Goal: Task Accomplishment & Management: Manage account settings

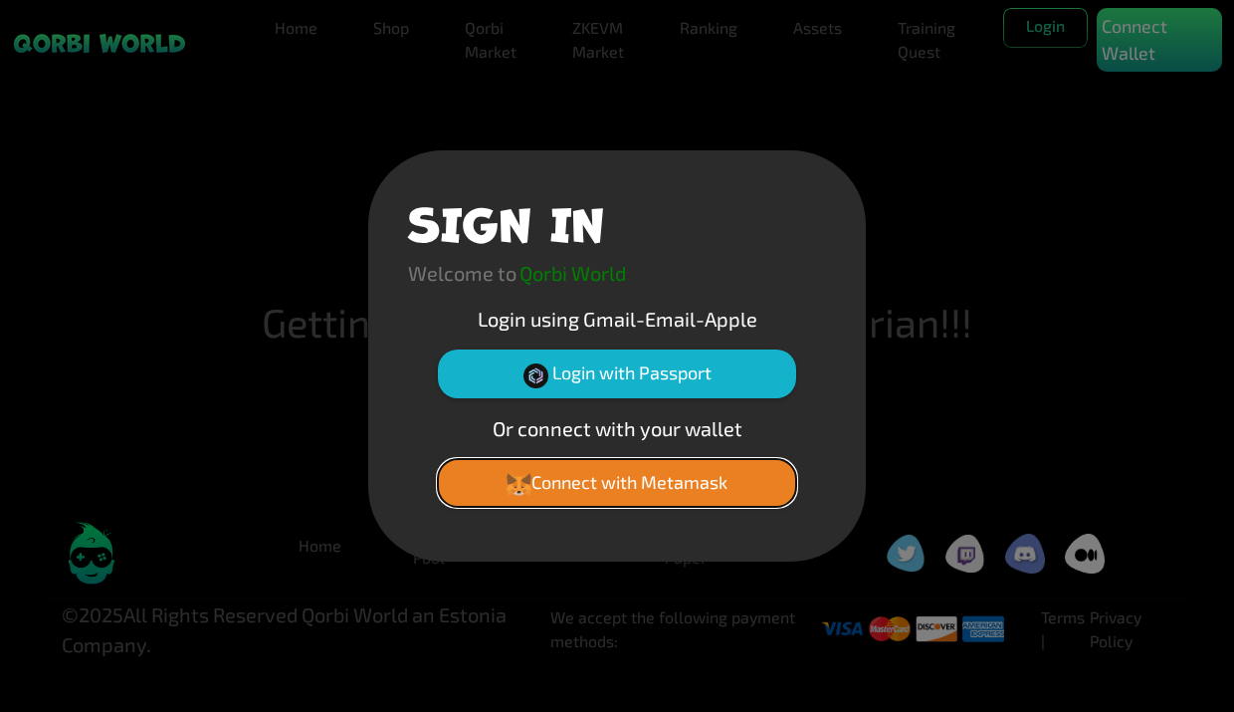
click at [579, 479] on button "Connect with Metamask" at bounding box center [617, 483] width 358 height 48
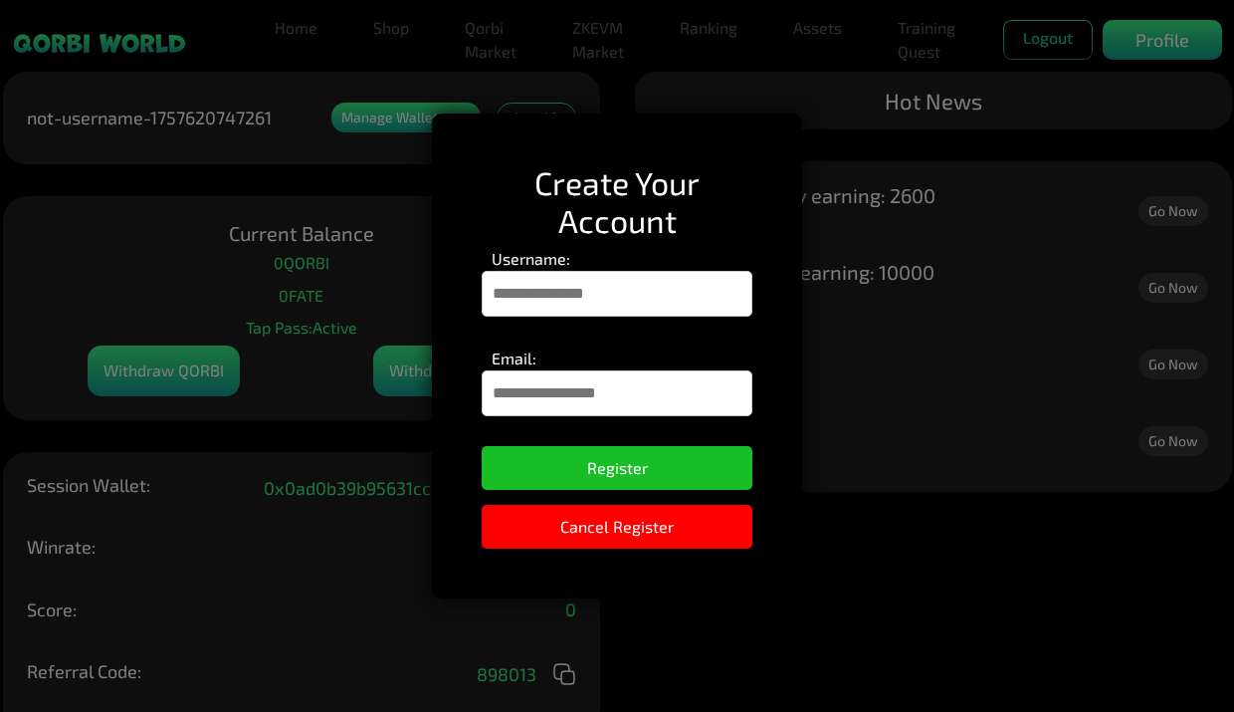
click at [591, 285] on input "Username:" at bounding box center [617, 294] width 271 height 46
type input "*"
type input "*********"
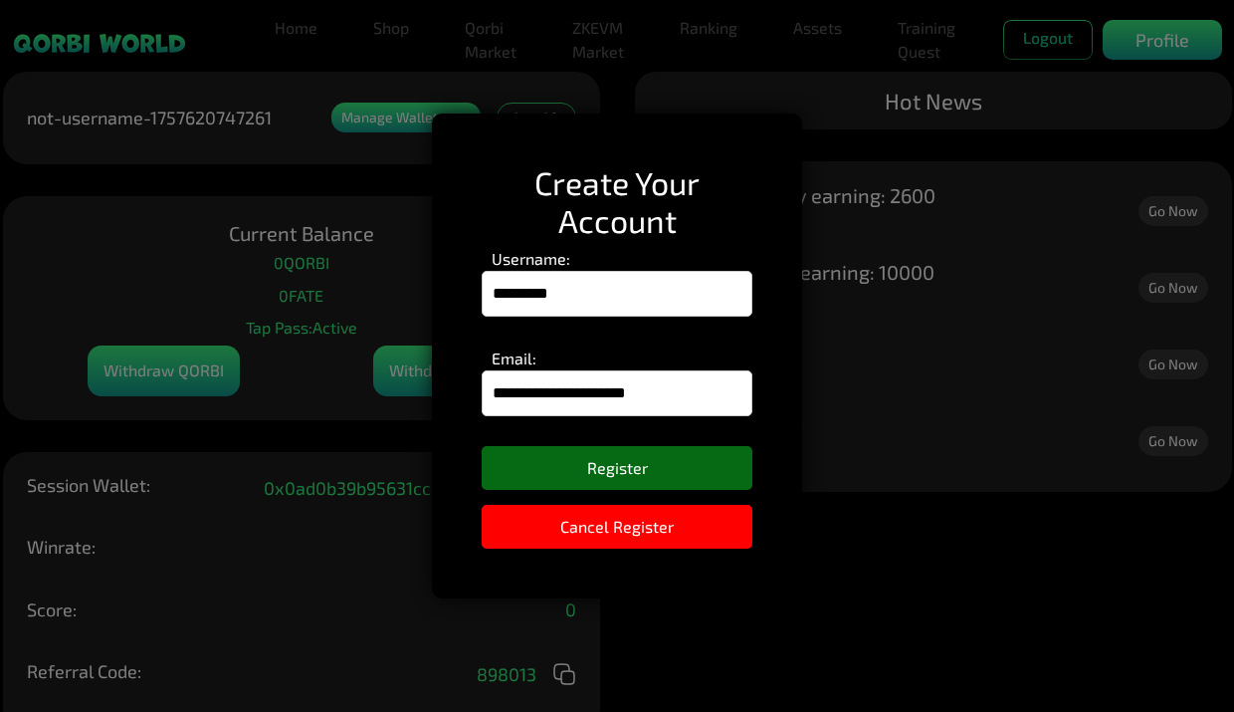
type input "**********"
click at [634, 466] on button "Register" at bounding box center [617, 468] width 271 height 44
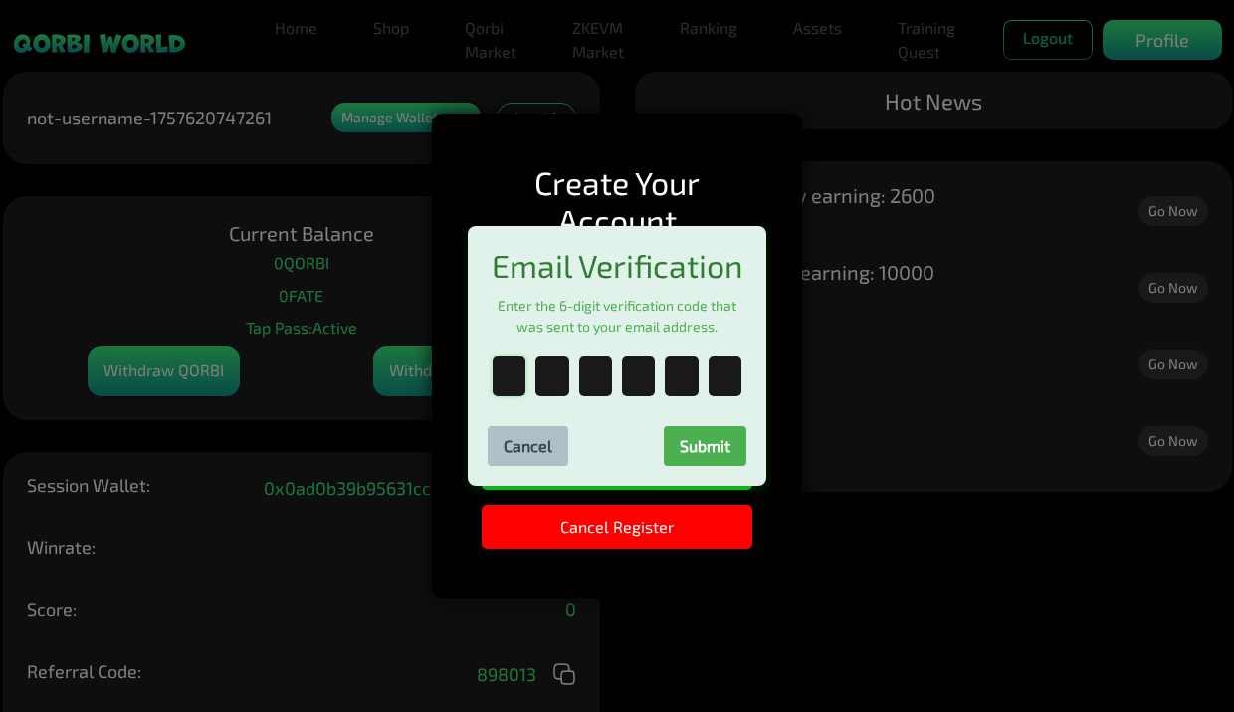
click at [519, 371] on input "text" at bounding box center [509, 376] width 33 height 40
type input "*"
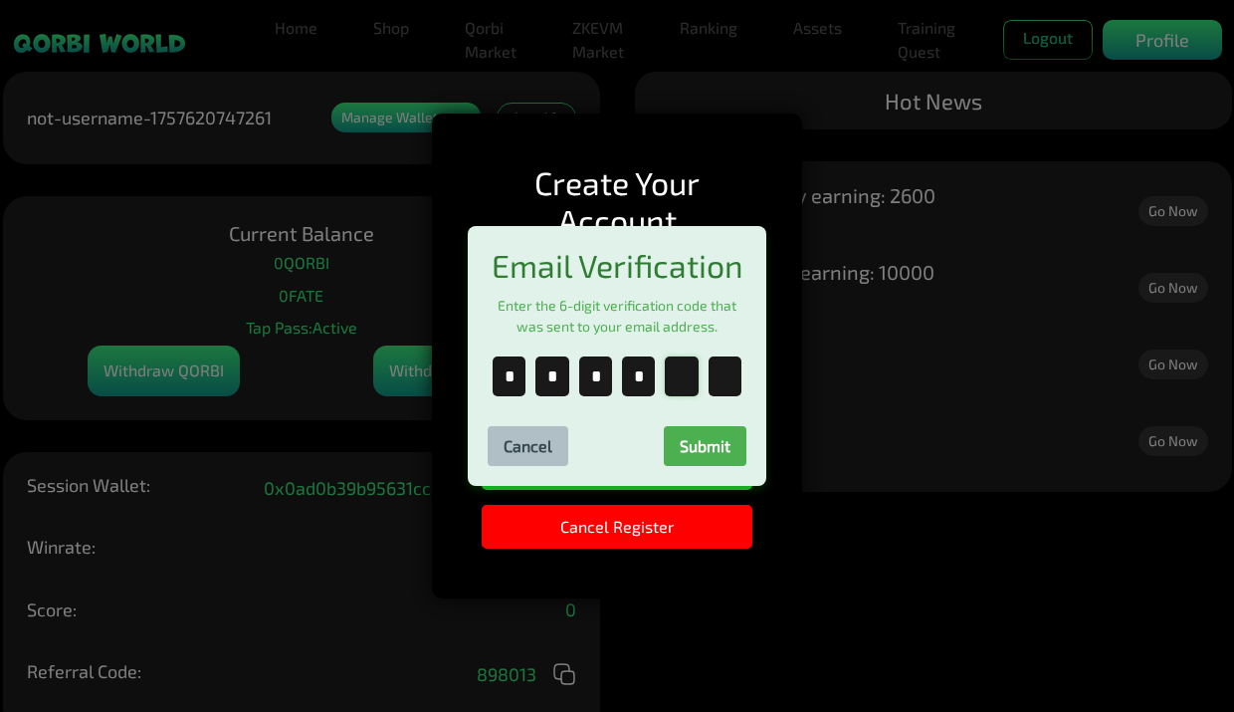
type input "*"
click at [664, 451] on button "Submit" at bounding box center [705, 446] width 83 height 40
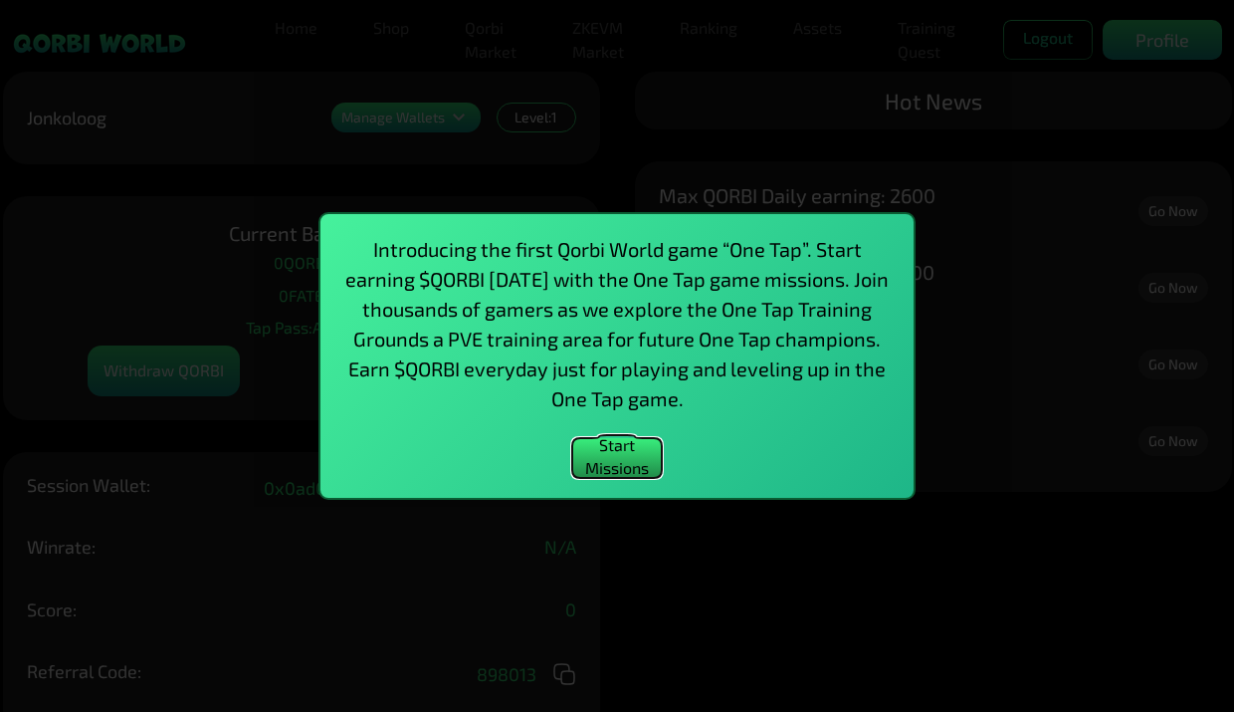
click at [647, 458] on button "Start Missions" at bounding box center [617, 458] width 90 height 40
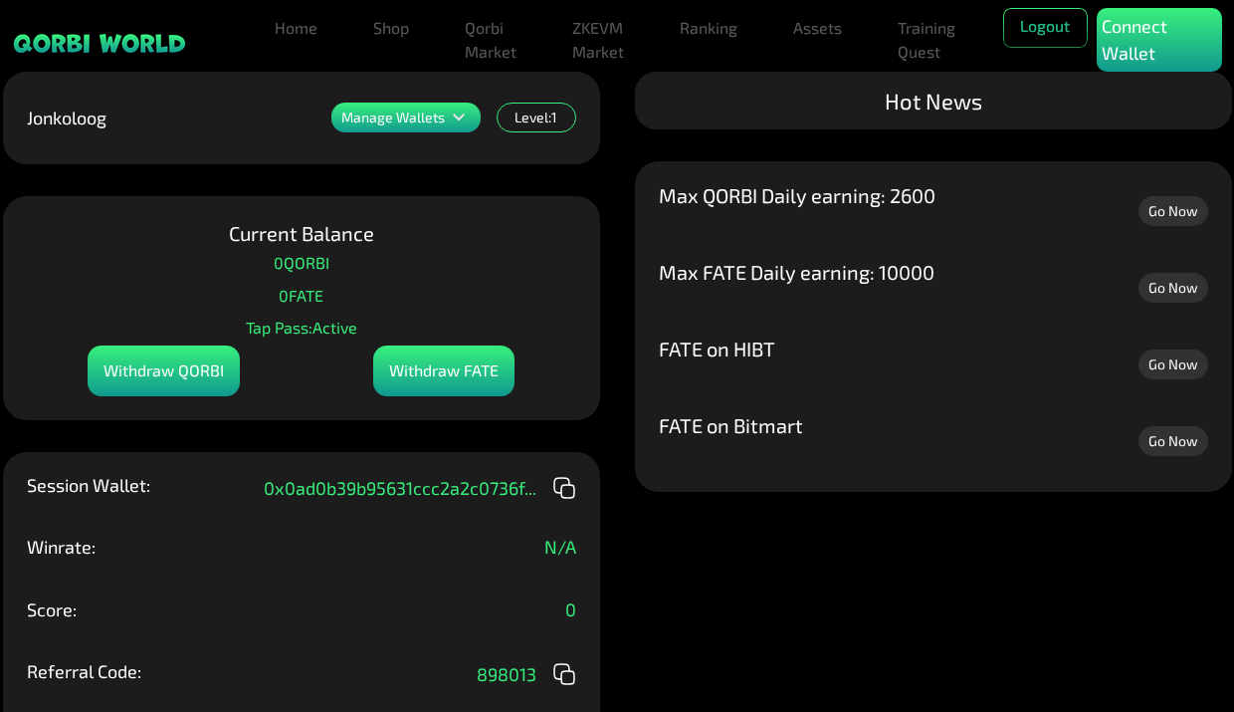
click at [450, 122] on icon at bounding box center [459, 117] width 24 height 24
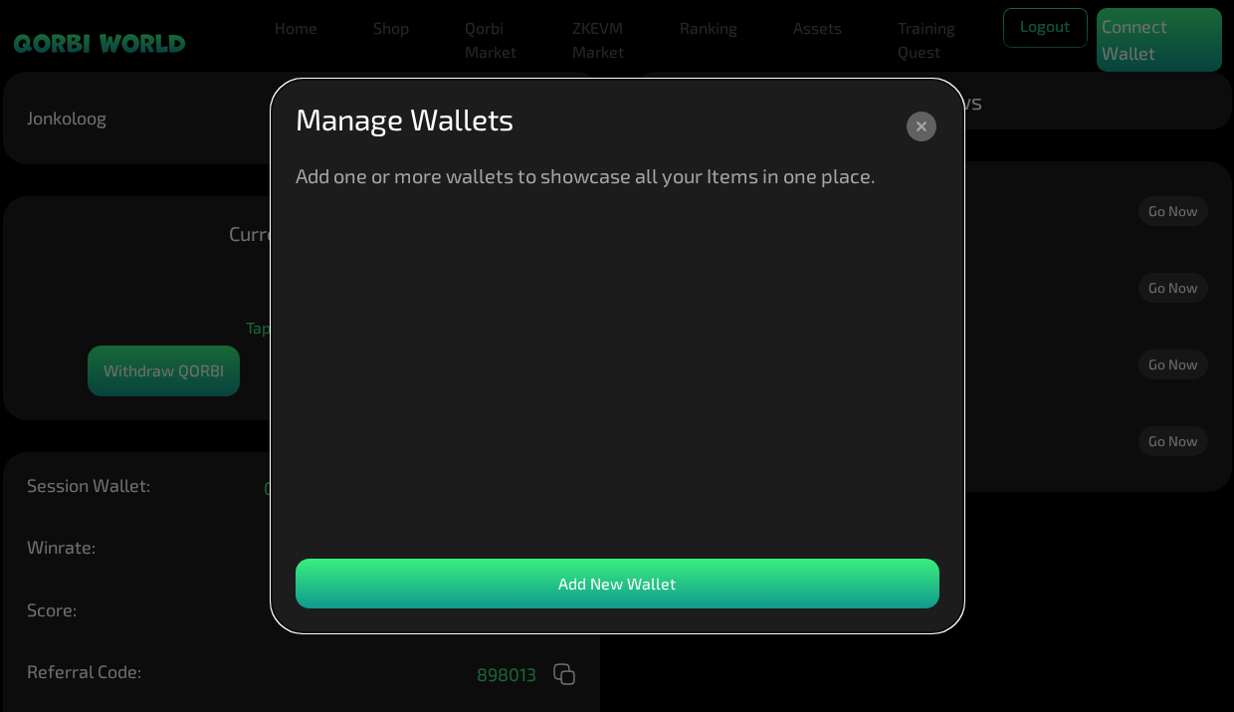
click at [658, 578] on div "Add New Wallet" at bounding box center [618, 583] width 644 height 50
click at [922, 130] on icon at bounding box center [922, 126] width 30 height 30
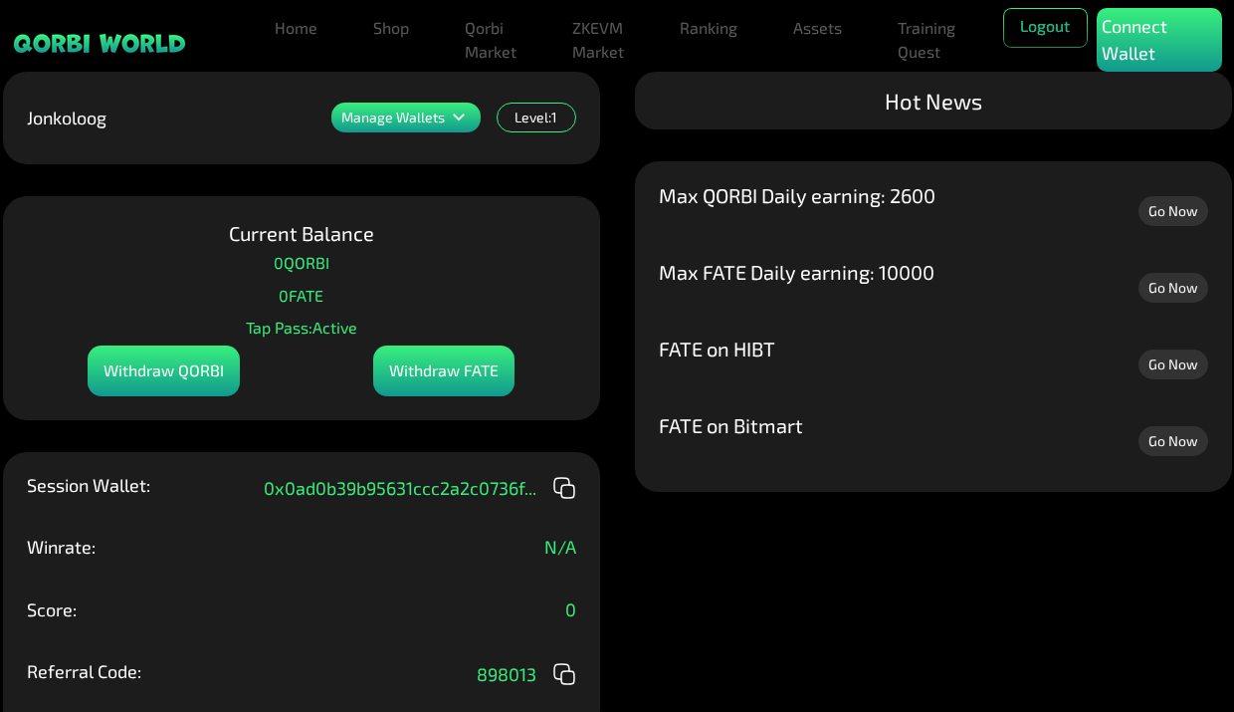
click at [425, 116] on p "Manage Wallets" at bounding box center [393, 117] width 104 height 14
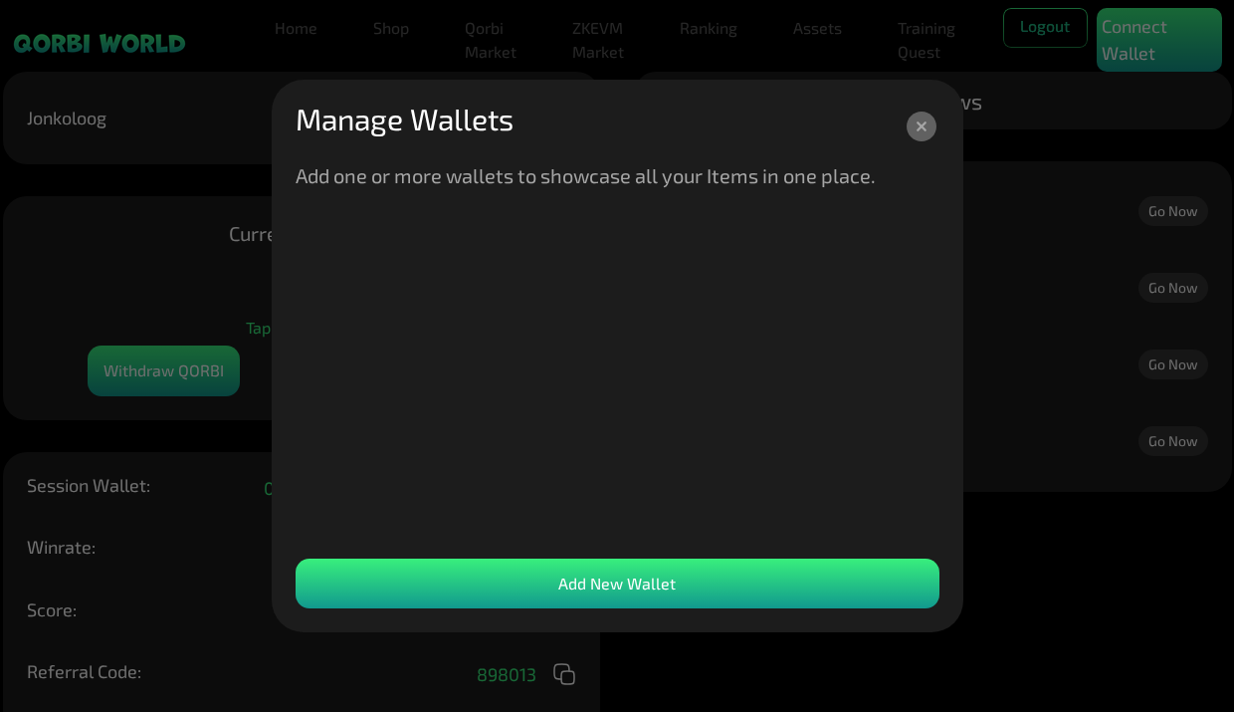
click at [922, 120] on icon at bounding box center [922, 126] width 30 height 30
